Goal: Information Seeking & Learning: Learn about a topic

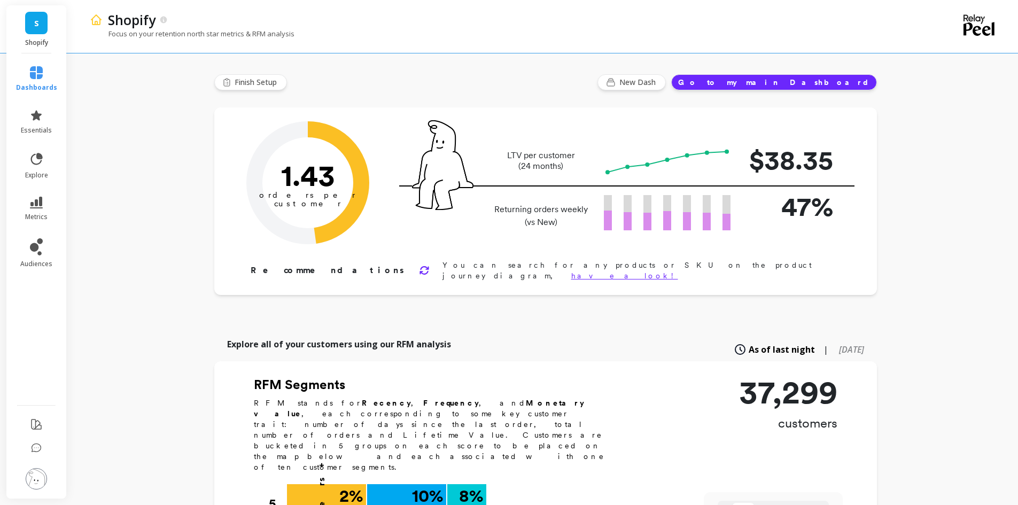
click at [824, 85] on button "Go to my main Dashboard" at bounding box center [774, 82] width 206 height 16
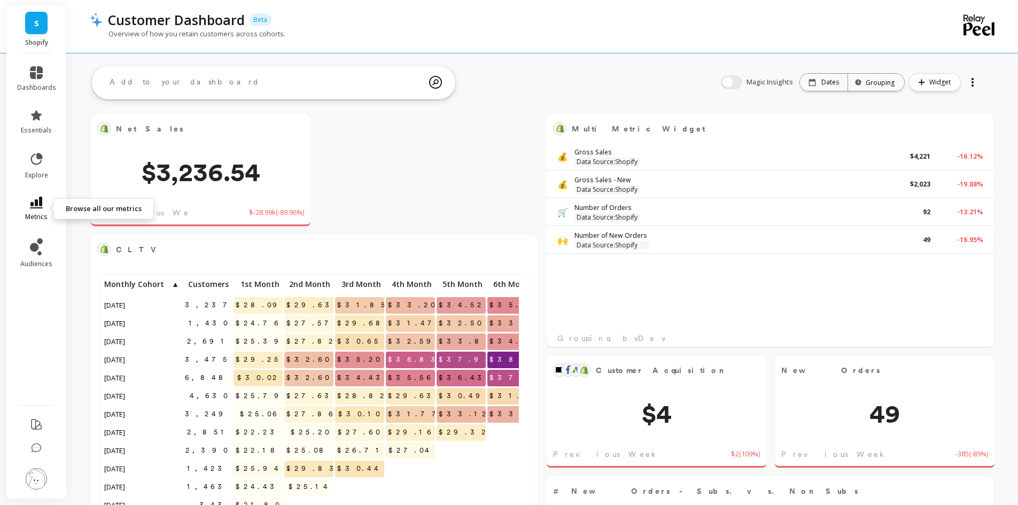
click at [37, 203] on icon at bounding box center [36, 203] width 13 height 12
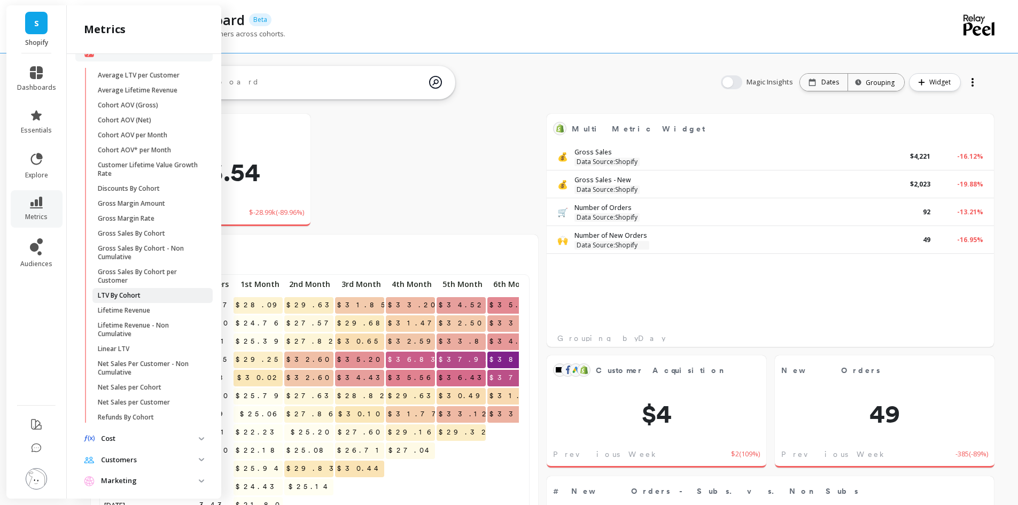
scroll to position [214, 0]
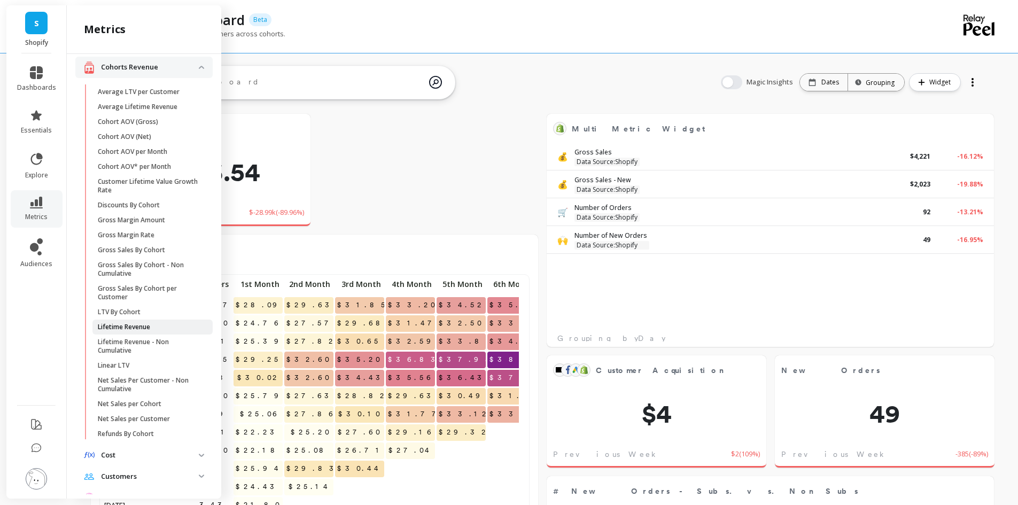
click at [120, 331] on p "Lifetime Revenue" at bounding box center [124, 327] width 52 height 9
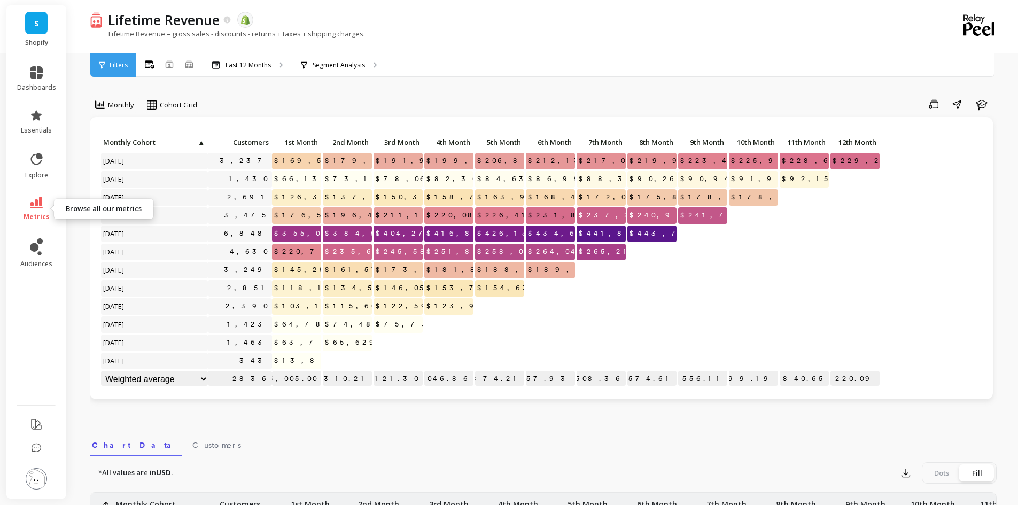
click at [43, 205] on link "metrics" at bounding box center [36, 209] width 39 height 25
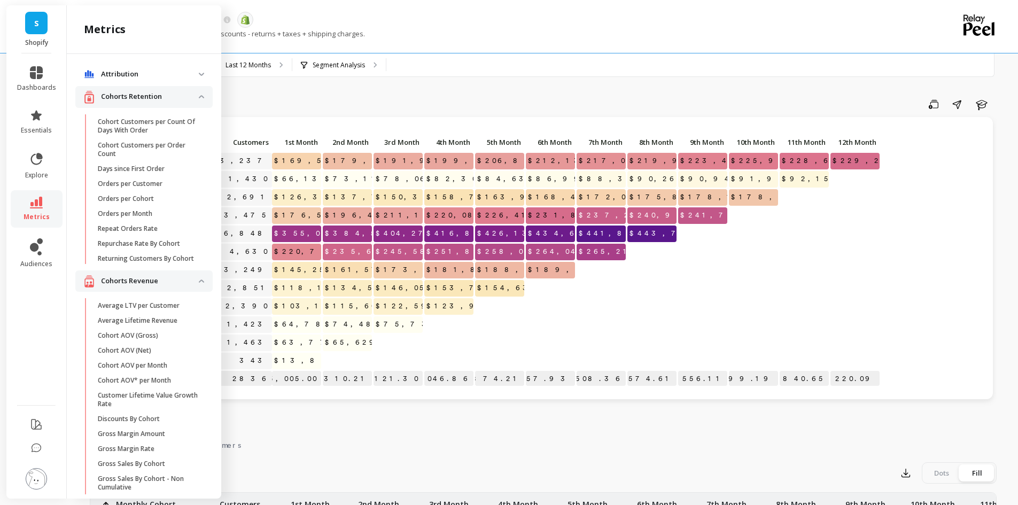
scroll to position [214, 0]
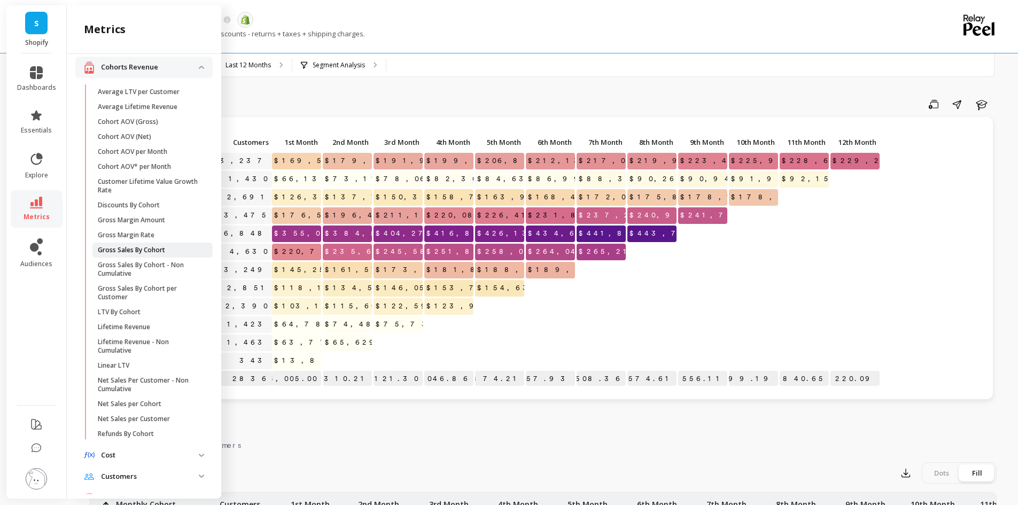
click at [128, 254] on p "Gross Sales By Cohort" at bounding box center [131, 250] width 67 height 9
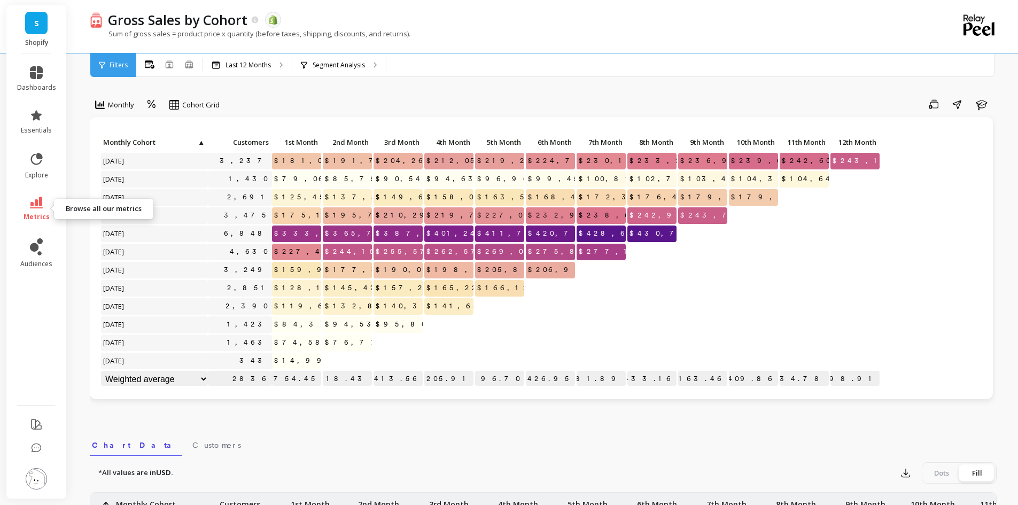
click at [38, 206] on icon at bounding box center [36, 203] width 13 height 12
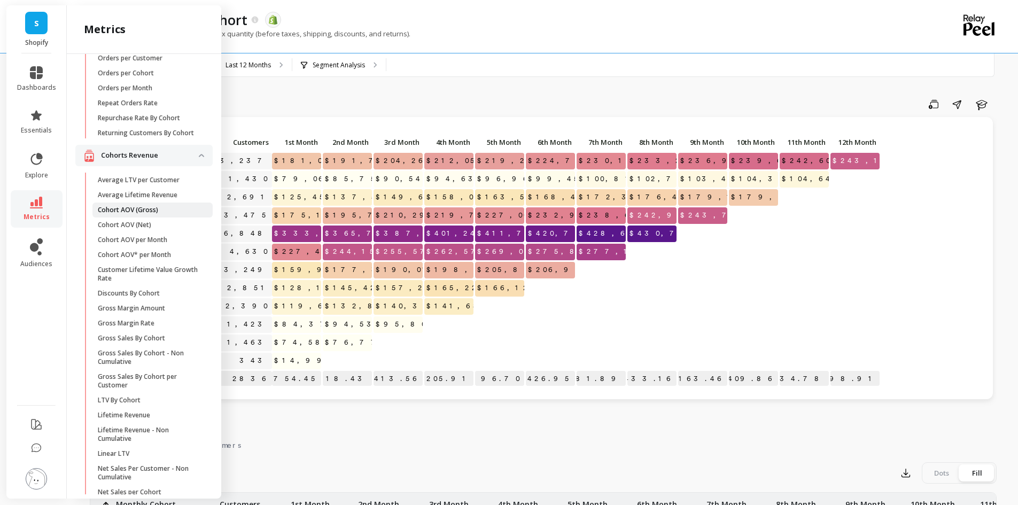
scroll to position [107, 0]
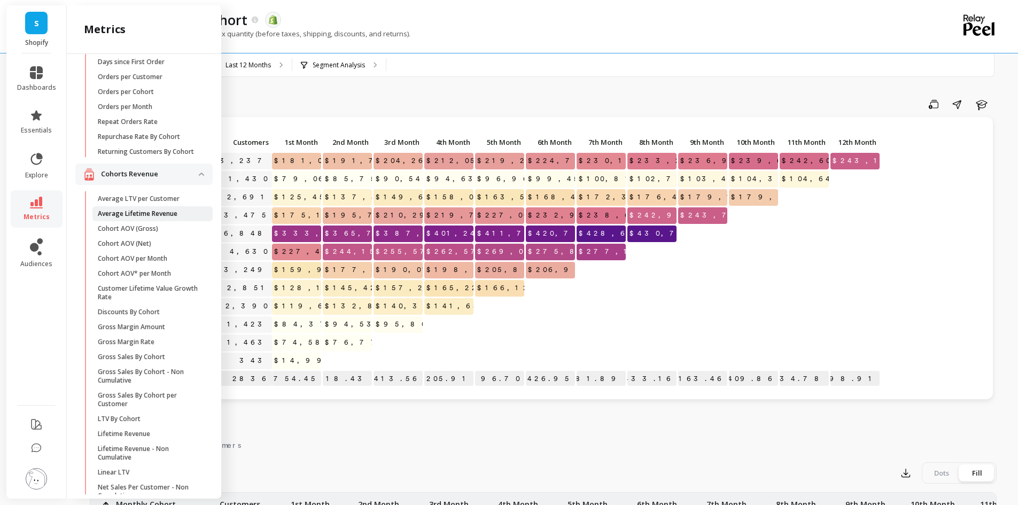
click at [146, 218] on p "Average Lifetime Revenue" at bounding box center [138, 213] width 80 height 9
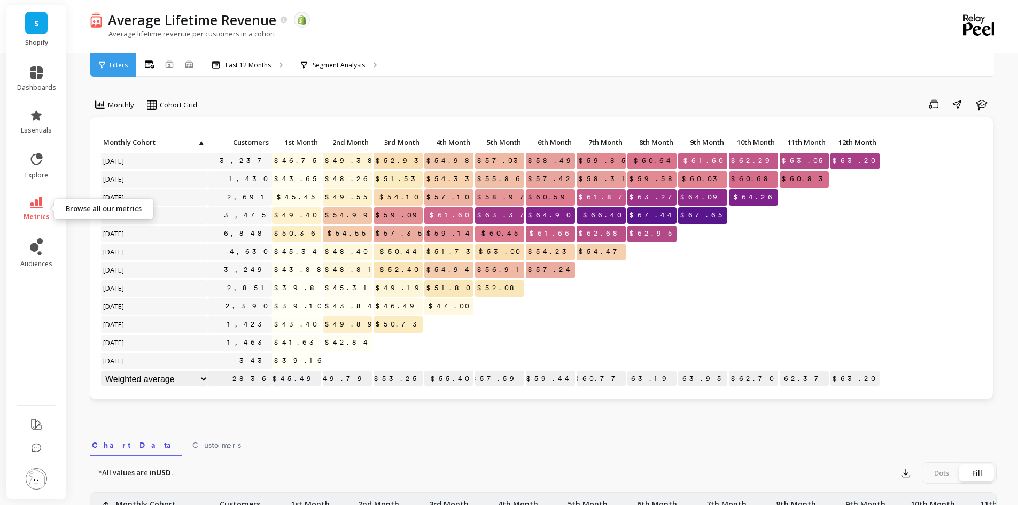
click at [41, 211] on link "metrics" at bounding box center [36, 209] width 39 height 25
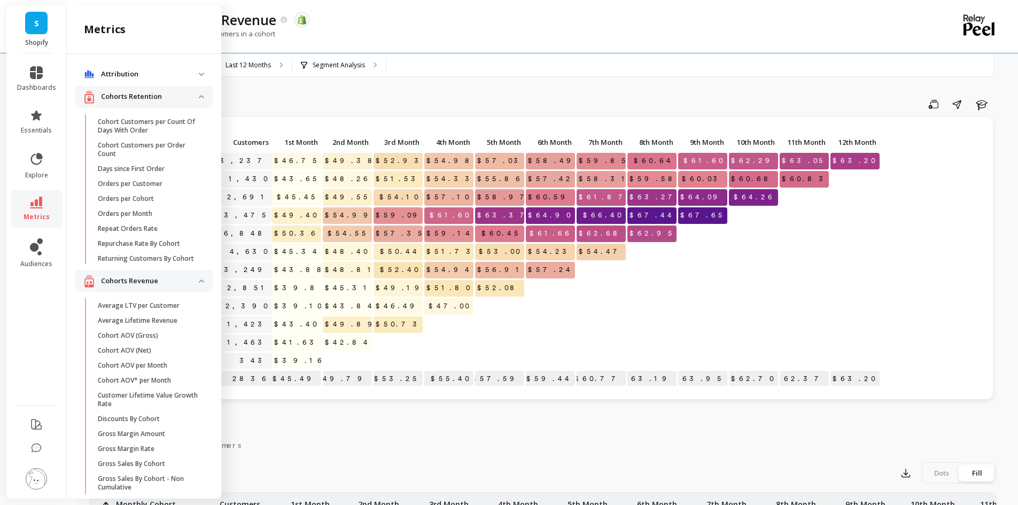
scroll to position [107, 0]
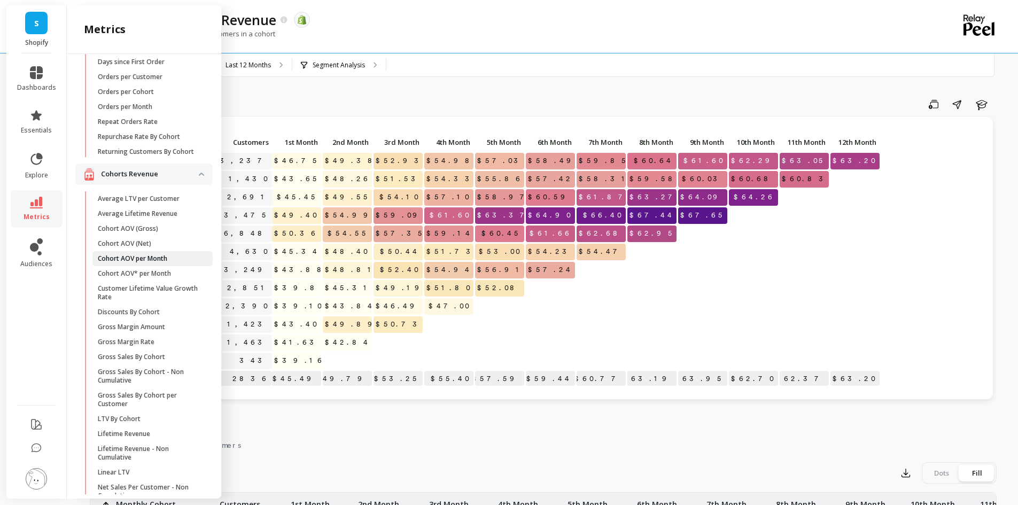
click at [152, 263] on p "Cohort AOV per Month" at bounding box center [132, 258] width 69 height 9
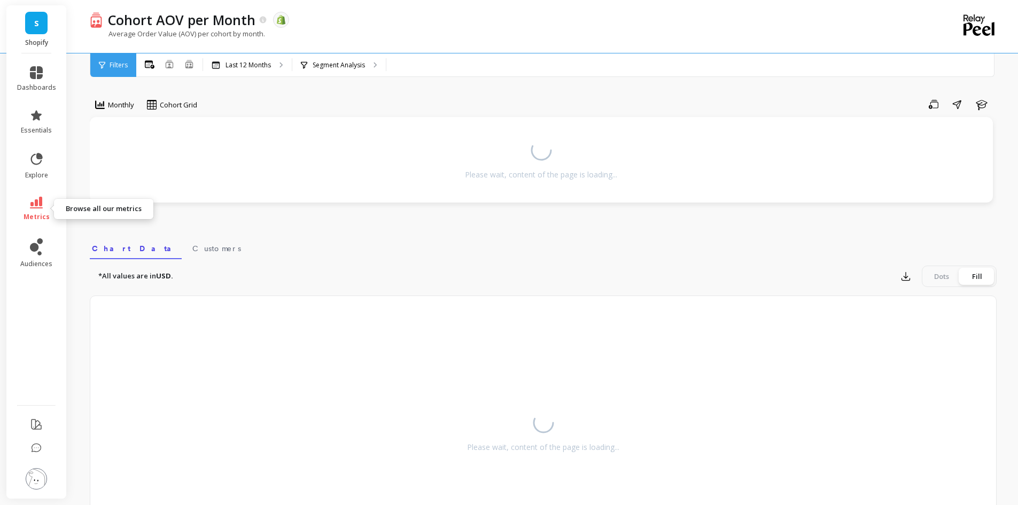
click at [33, 212] on link "metrics" at bounding box center [36, 209] width 39 height 25
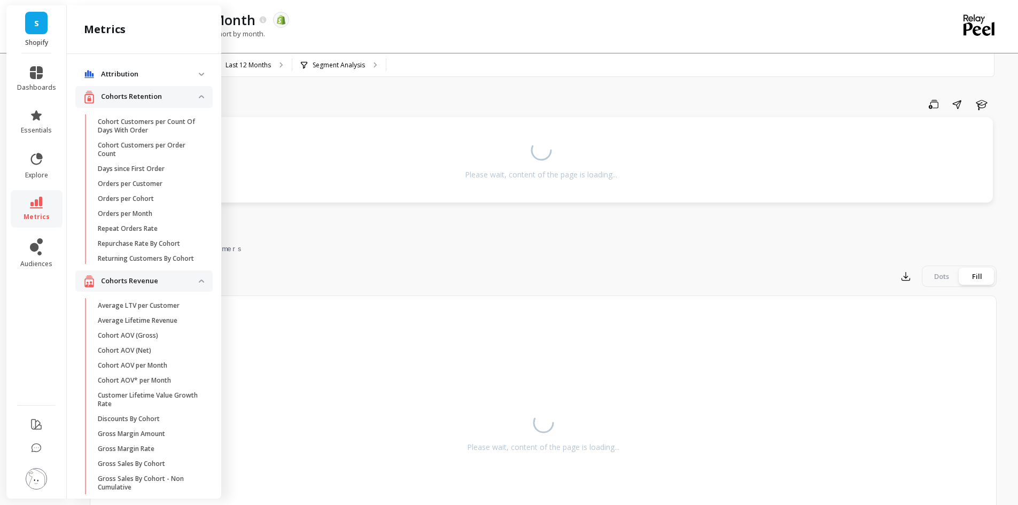
scroll to position [107, 0]
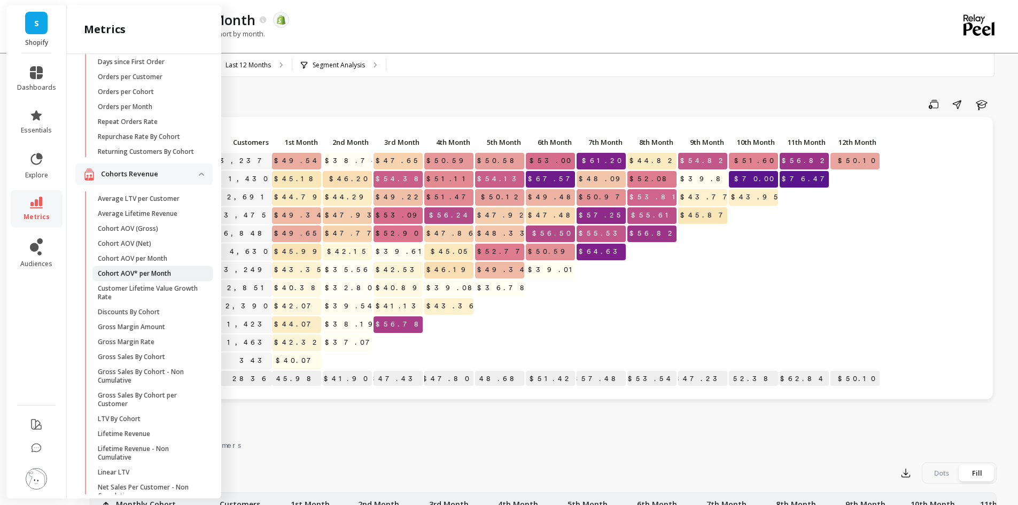
click at [140, 278] on p "Cohort AOV* per Month" at bounding box center [134, 273] width 73 height 9
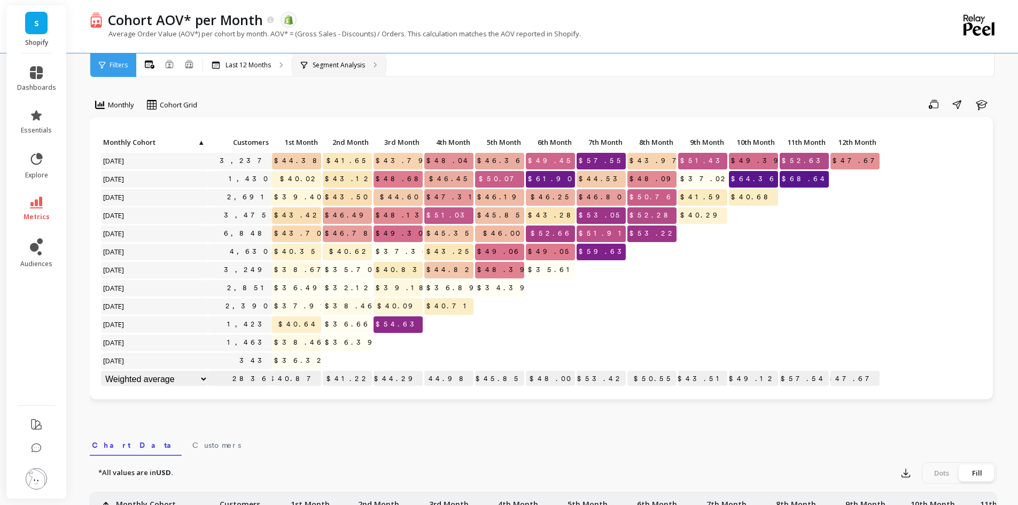
click at [357, 71] on div "Segment Analysis" at bounding box center [339, 65] width 94 height 24
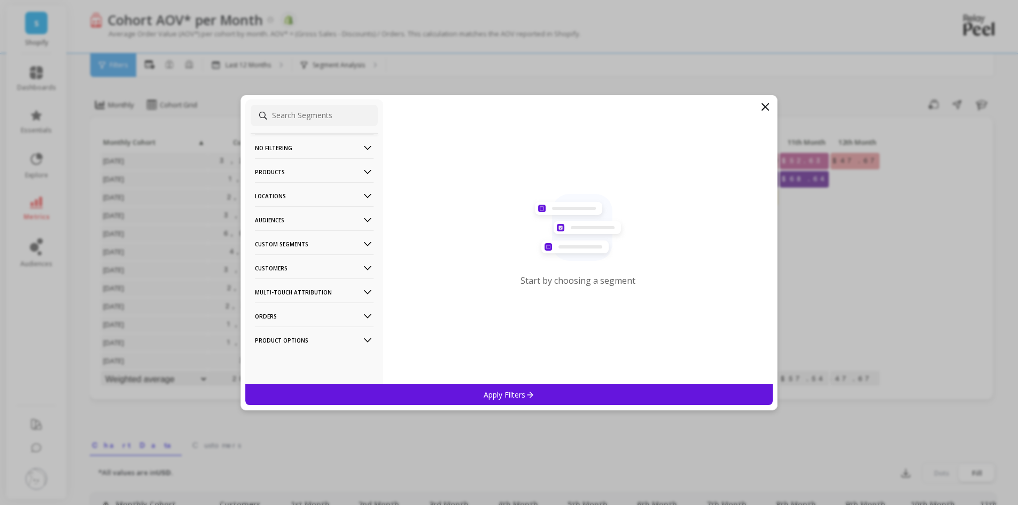
click at [292, 149] on p "No filtering" at bounding box center [314, 147] width 119 height 27
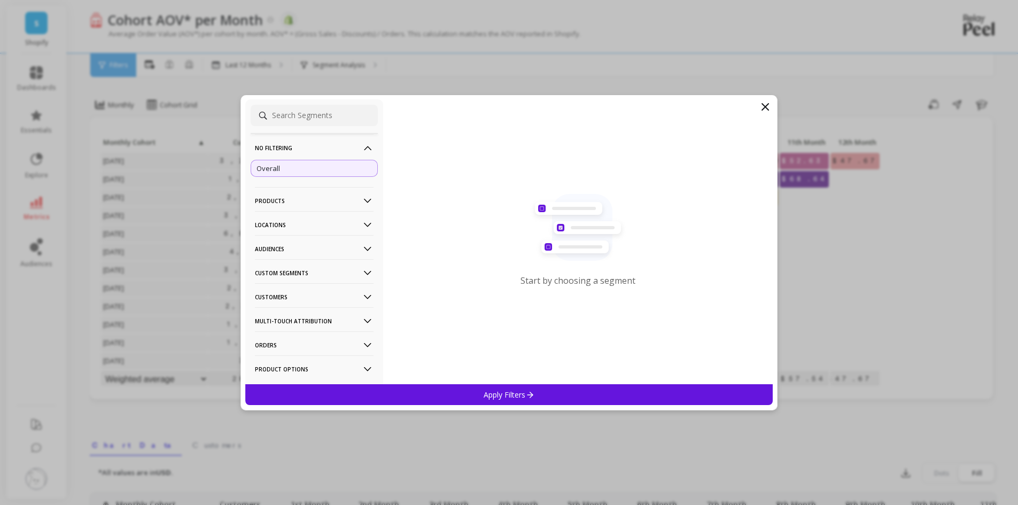
click at [279, 167] on p "Overall" at bounding box center [268, 169] width 24 height 10
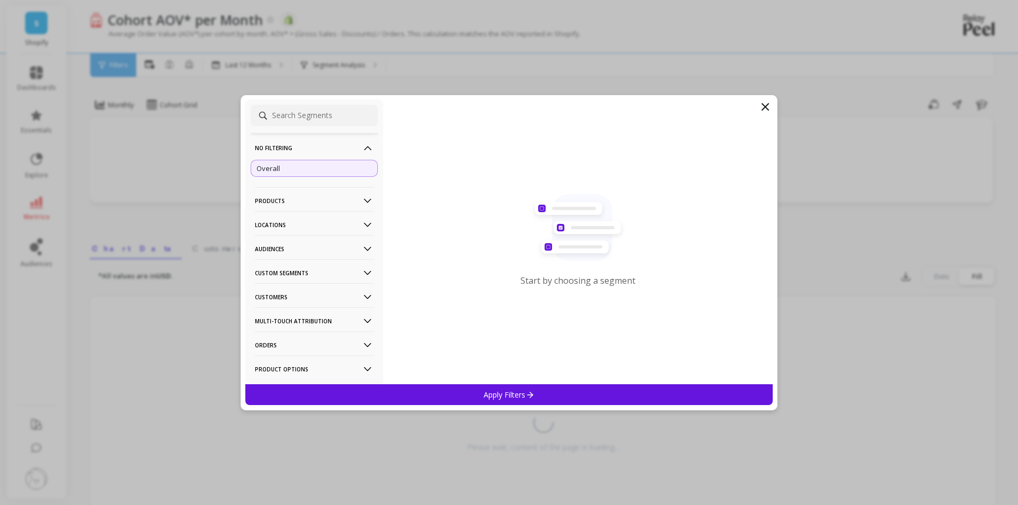
click at [495, 395] on p "Apply Filters" at bounding box center [509, 395] width 51 height 10
